Goal: Information Seeking & Learning: Learn about a topic

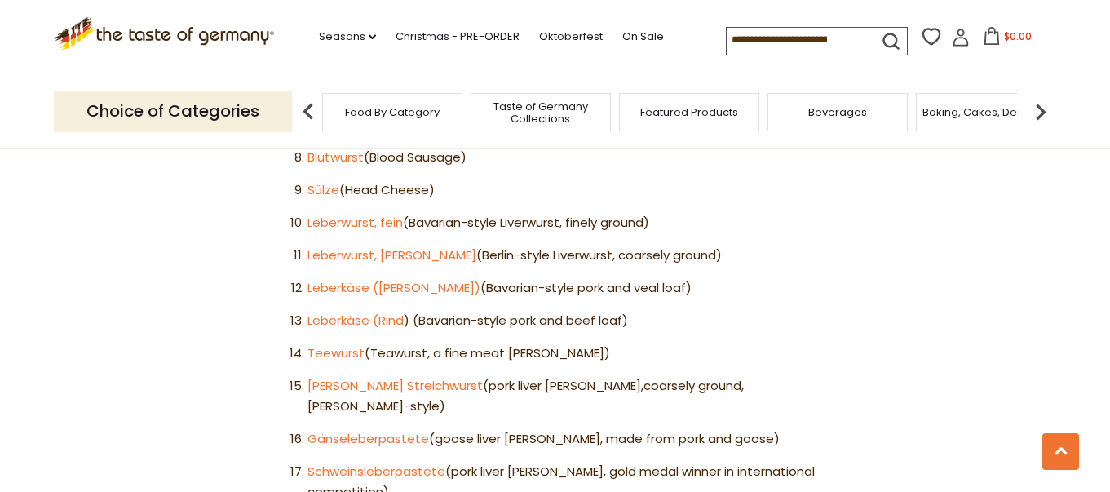
scroll to position [1295, 0]
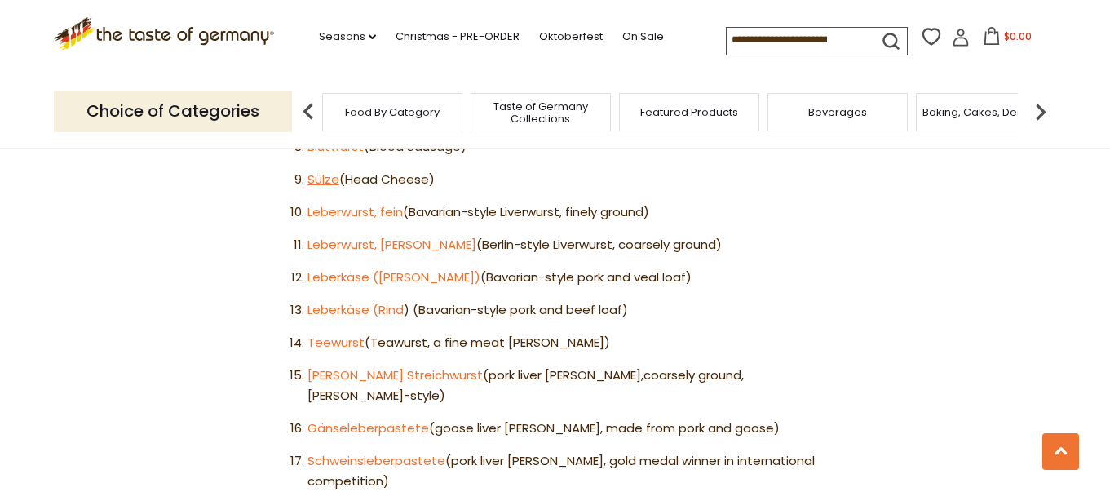
click at [321, 170] on link "Sülze" at bounding box center [324, 178] width 32 height 17
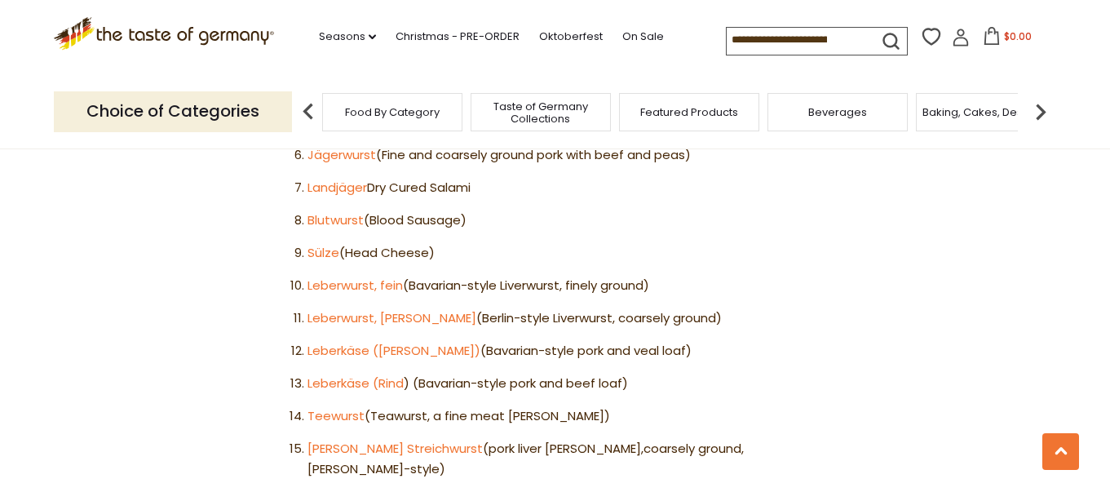
scroll to position [1219, 0]
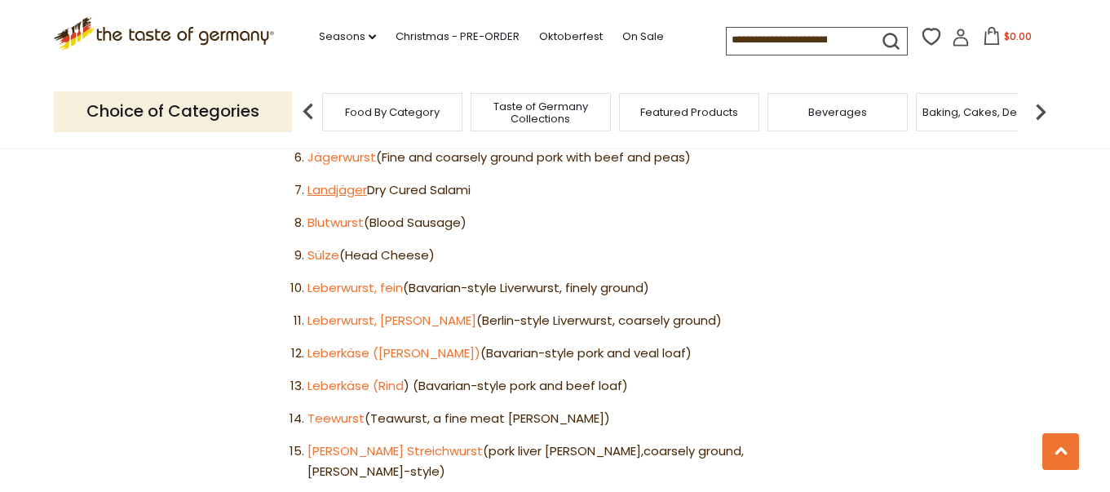
click at [336, 181] on link "Landjäger" at bounding box center [338, 189] width 60 height 17
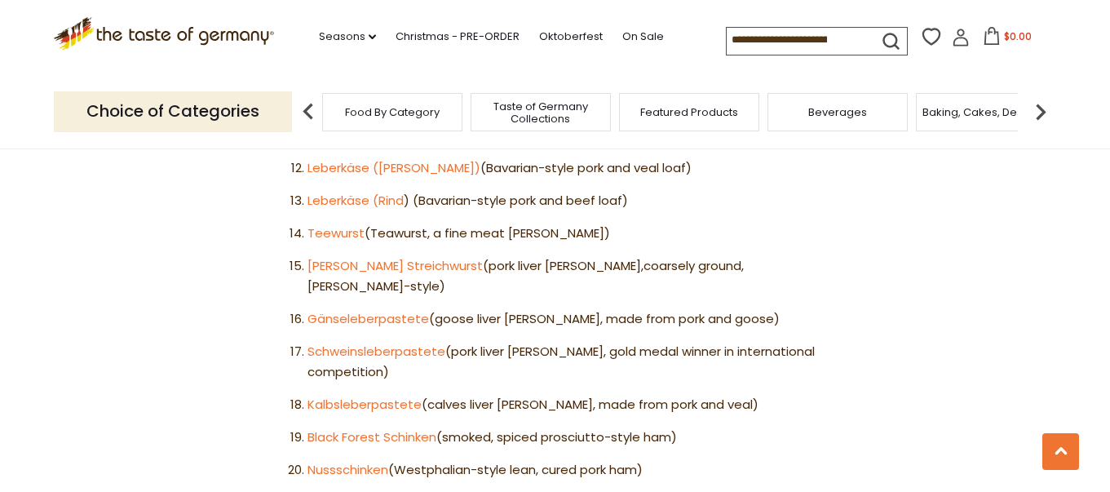
scroll to position [1403, 0]
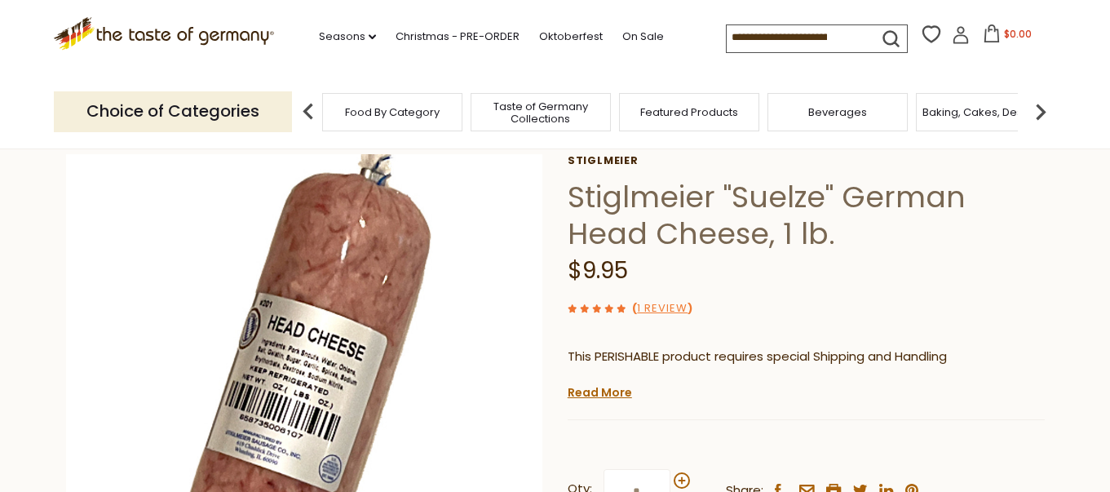
scroll to position [57, 0]
